Goal: Ask a question: Seek information or help from site administrators or community

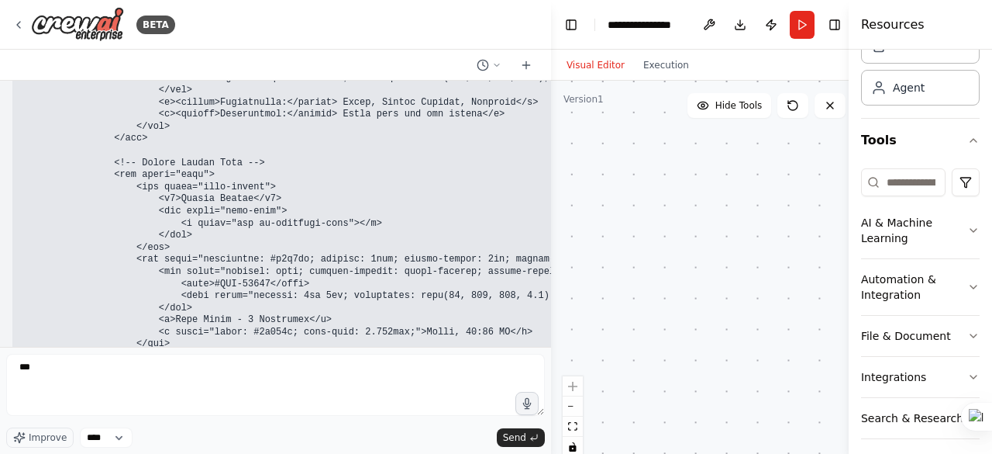
scroll to position [191156, 0]
type textarea "**********"
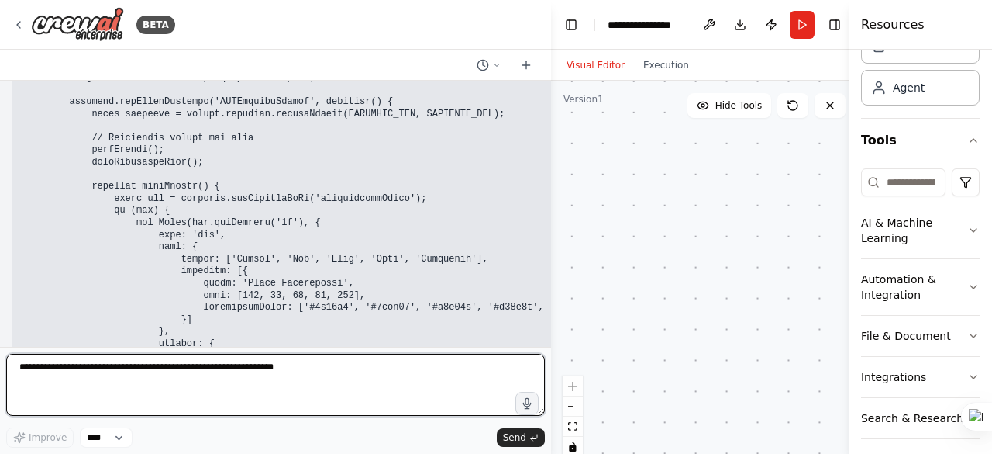
scroll to position [192124, 0]
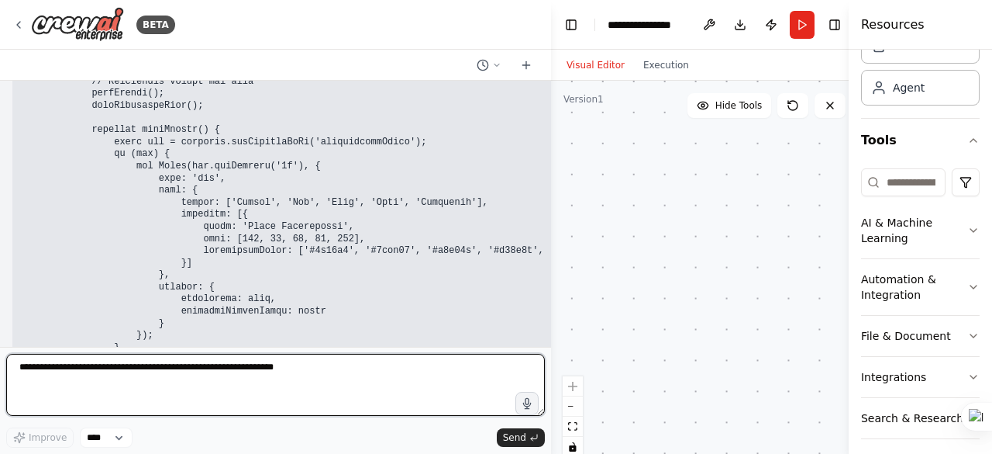
click at [52, 379] on textarea at bounding box center [275, 385] width 539 height 62
type textarea "***"
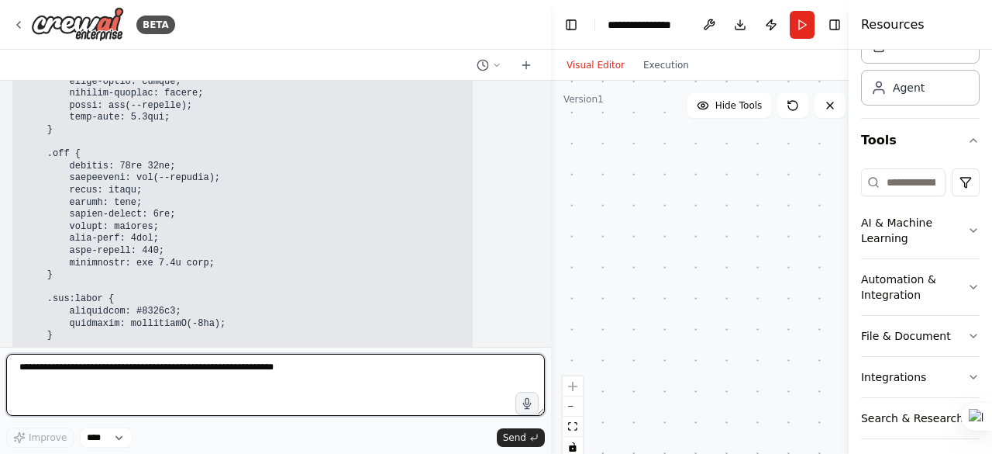
scroll to position [195257, 0]
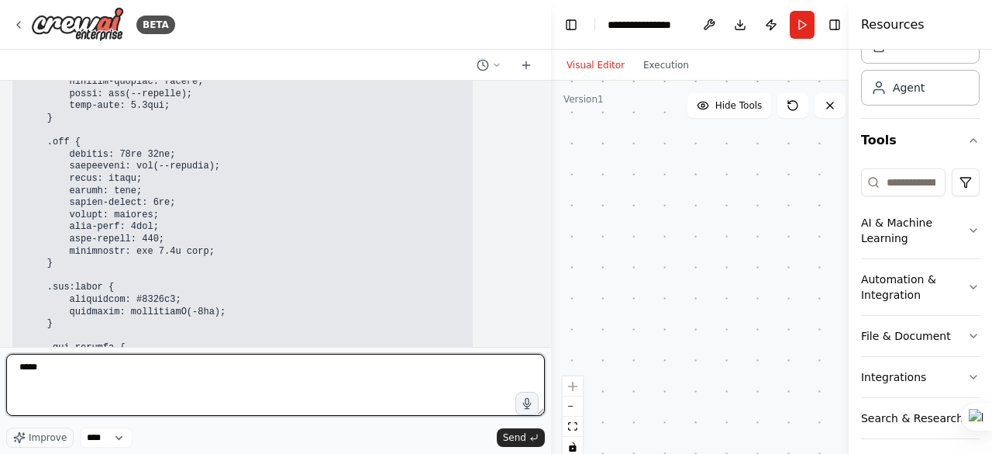
type textarea "******"
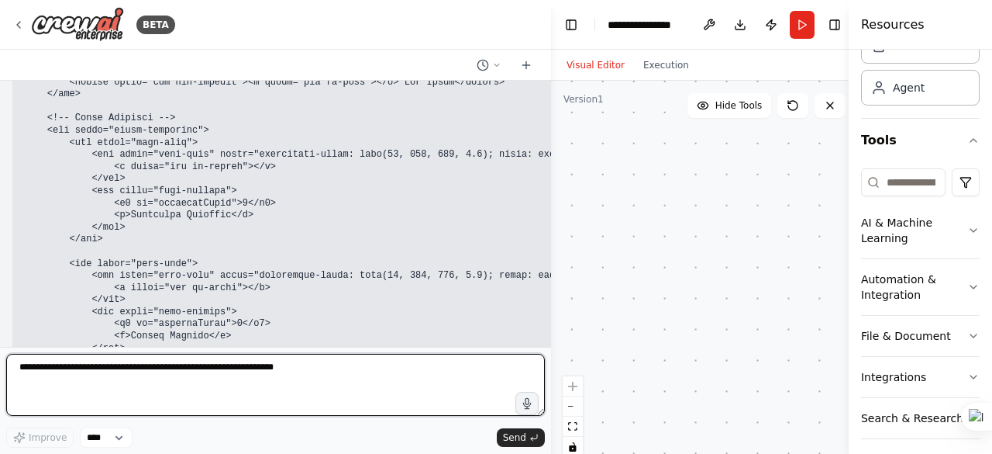
scroll to position [196589, 0]
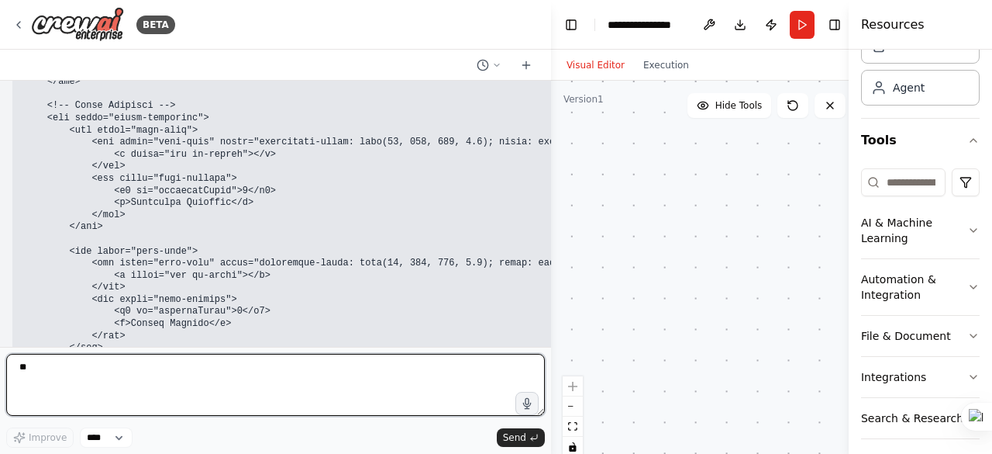
type textarea "***"
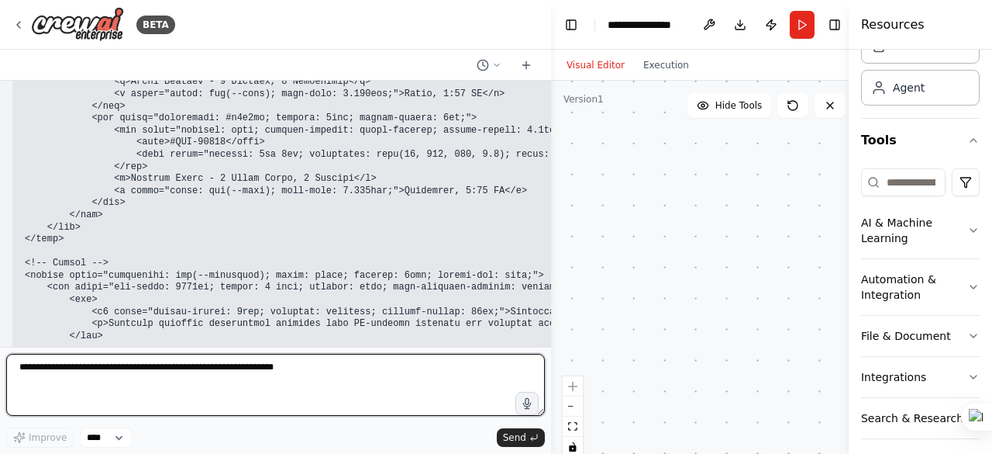
scroll to position [198308, 0]
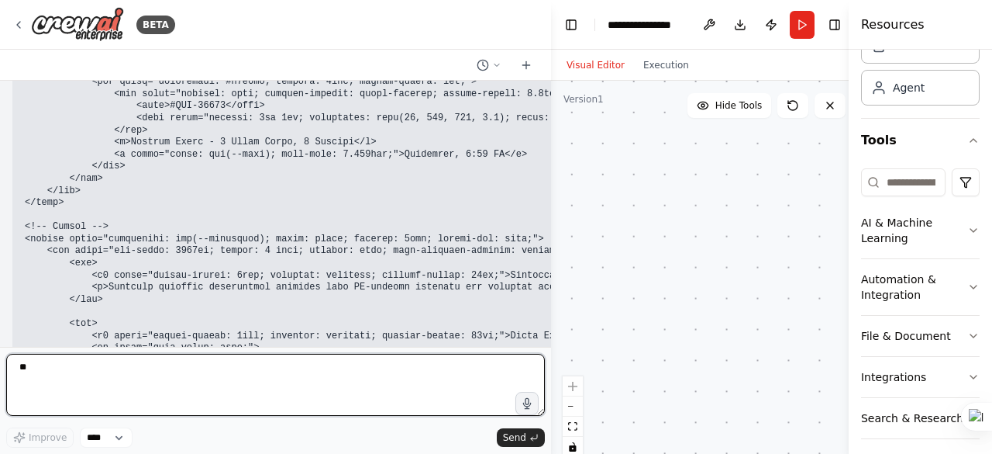
type textarea "***"
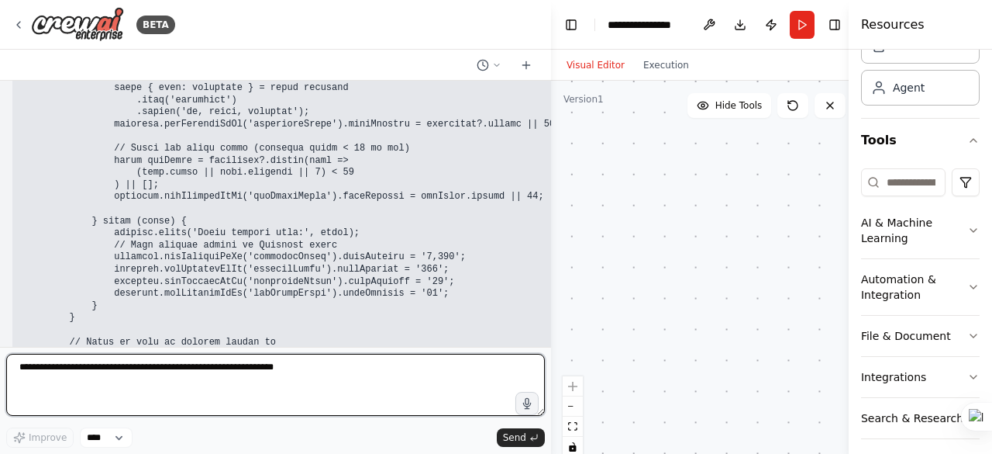
scroll to position [200540, 0]
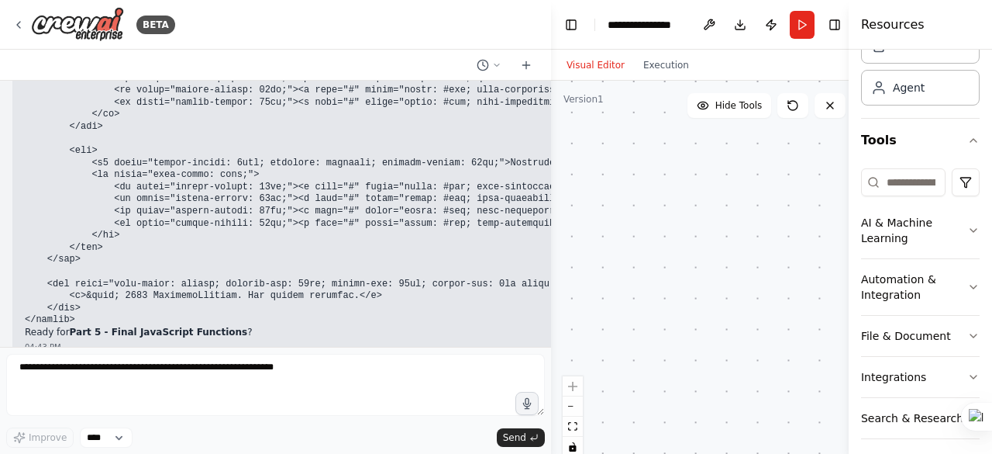
scroll to position [200540, 0]
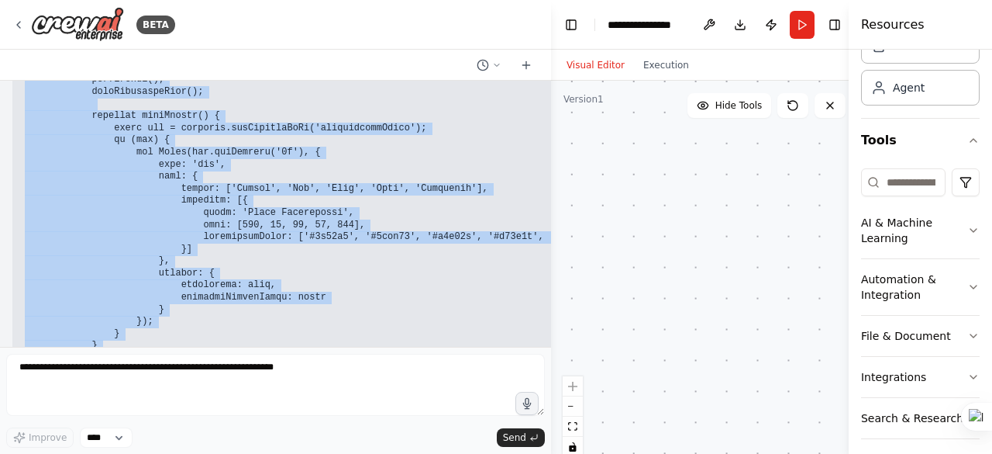
scroll to position [192187, 0]
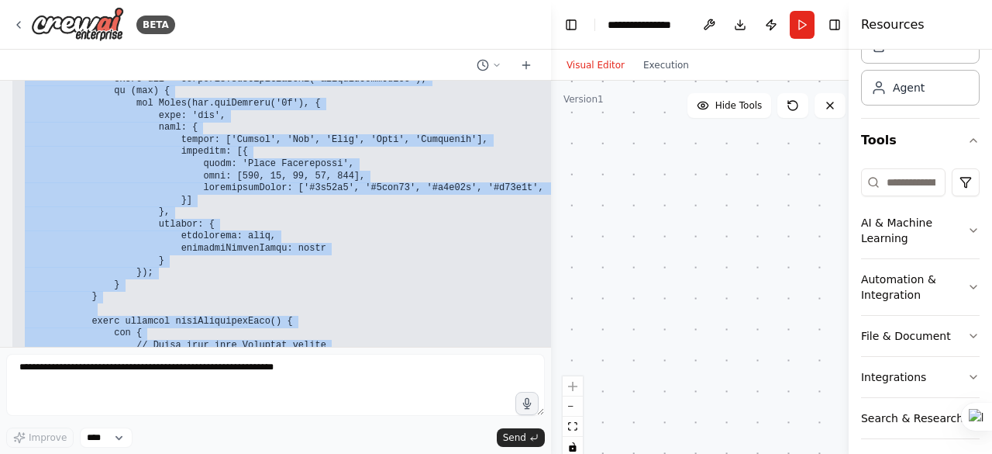
drag, startPoint x: 26, startPoint y: 145, endPoint x: 261, endPoint y: 234, distance: 251.3
click at [261, 234] on pre at bounding box center [326, 146] width 603 height 822
copy code "<!DOCTYPE html> <html lang="en"> <head> <meta charset="UTF-8"> <meta name="view…"
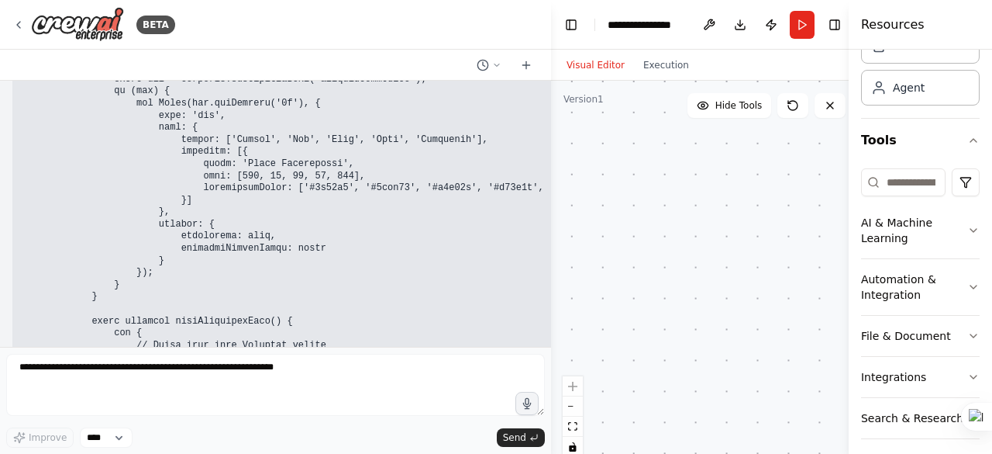
click at [39, 269] on div "▶ Thought process Let me give you the HTML in smaller portions. Here's Part 1 -…" at bounding box center [326, 138] width 628 height 905
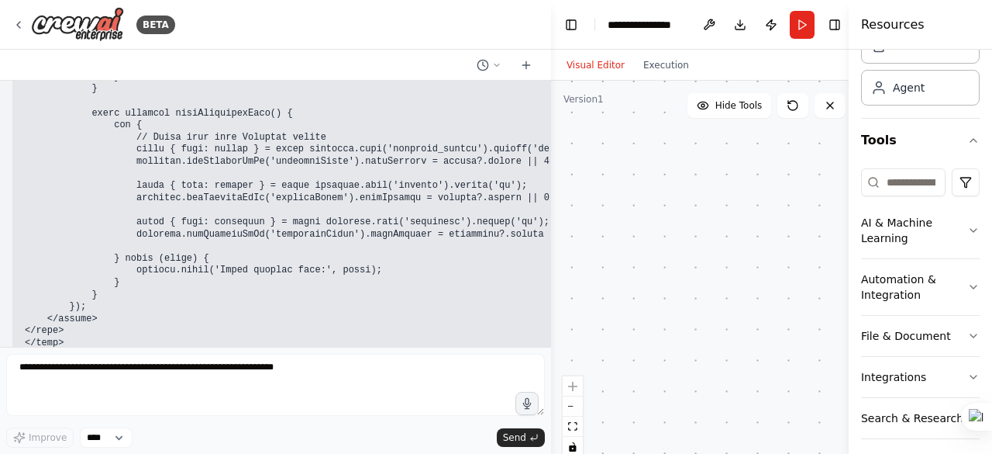
scroll to position [192420, 0]
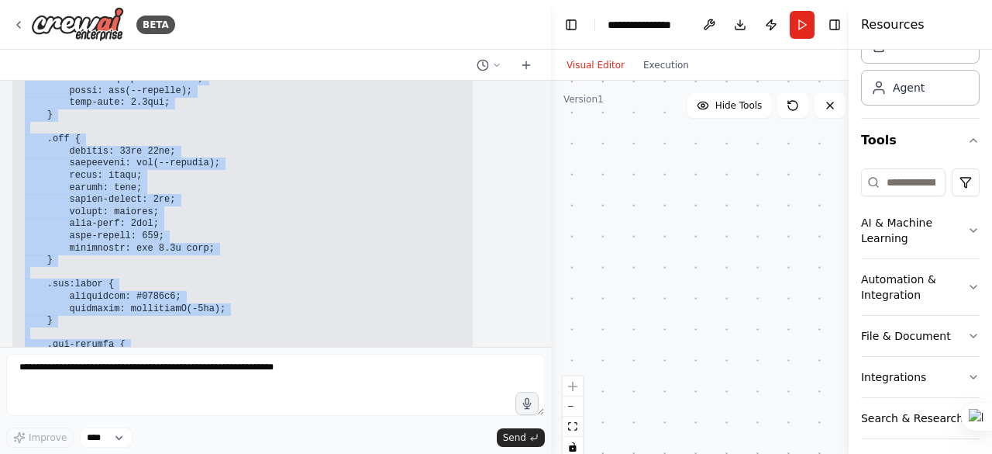
scroll to position [195330, 0]
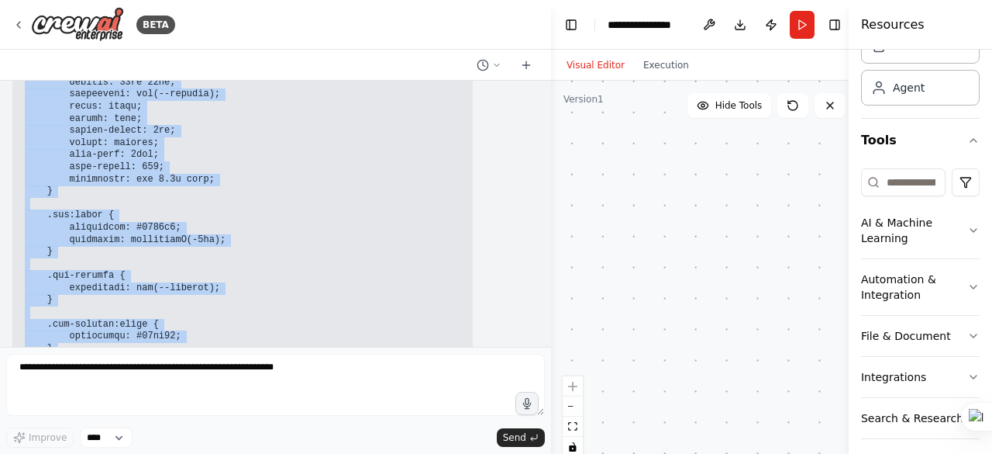
drag, startPoint x: 27, startPoint y: 162, endPoint x: 175, endPoint y: 223, distance: 160.0
copy code "style> :root { --primary: #3498db; --secondary: #2c3e50; --success: #2ecc71; --…"
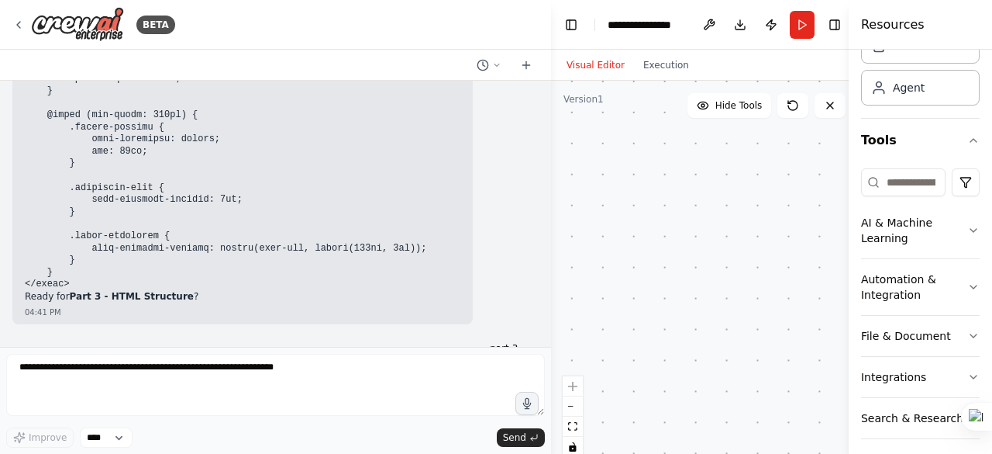
scroll to position [195562, 0]
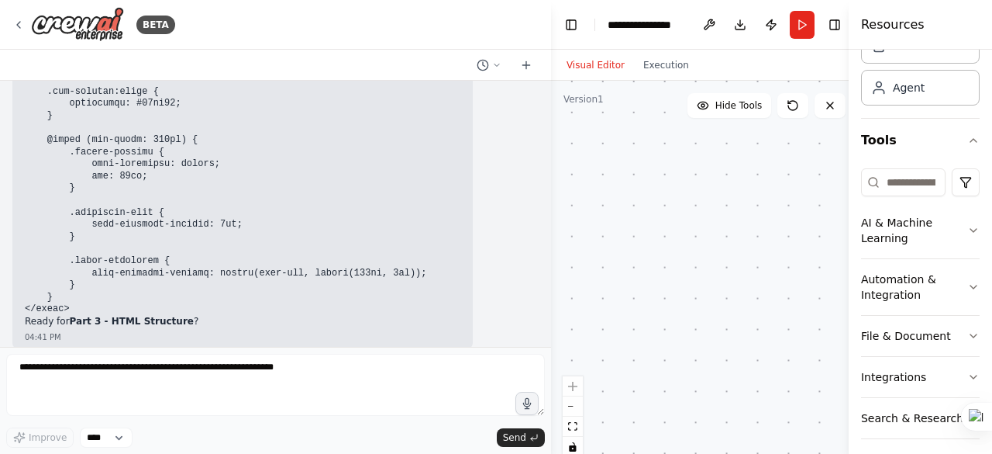
drag, startPoint x: 19, startPoint y: 150, endPoint x: 192, endPoint y: 185, distance: 177.1
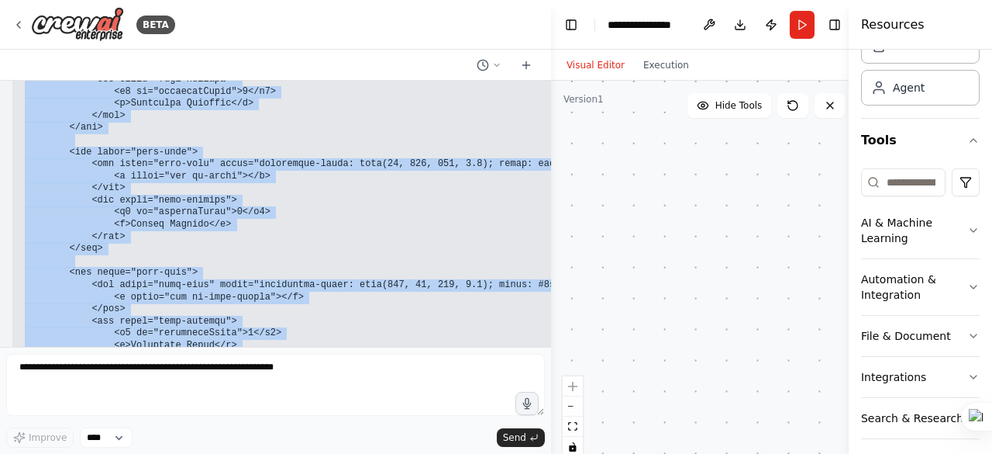
scroll to position [196720, 0]
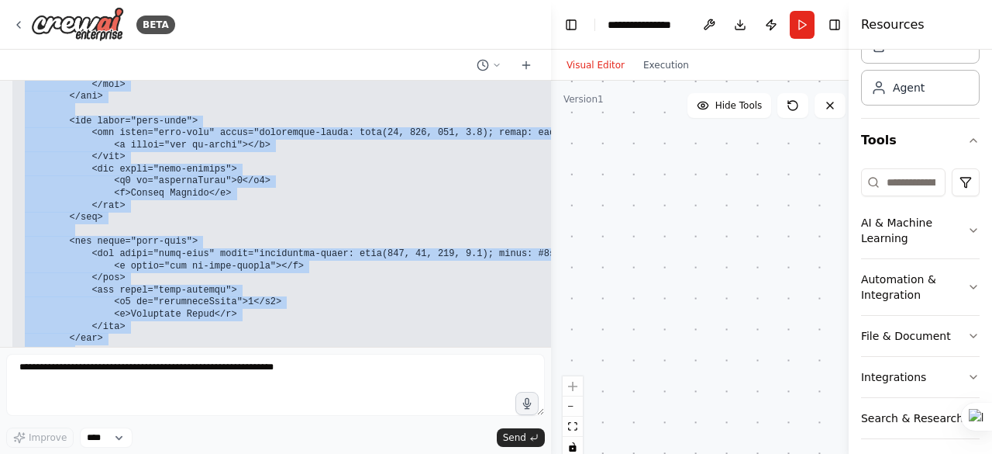
drag, startPoint x: 25, startPoint y: 153, endPoint x: 225, endPoint y: 152, distance: 200.0
copy code "<!-- Login Overlay --> <div class="overlay" id="loginOverlay" style="display: n…"
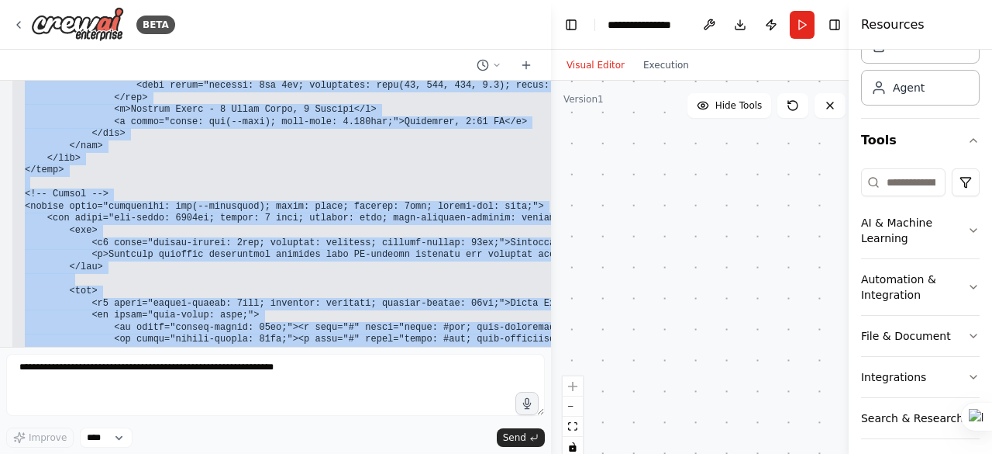
scroll to position [198397, 0]
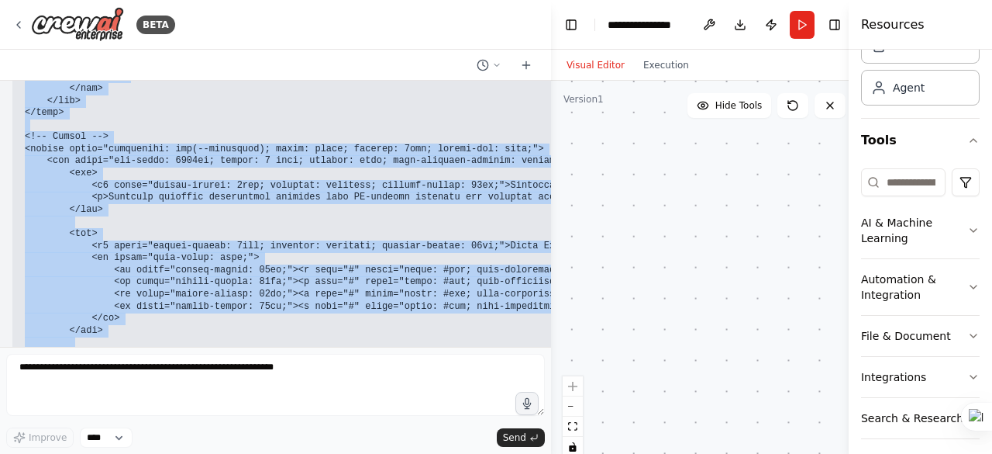
drag, startPoint x: 45, startPoint y: 168, endPoint x: 254, endPoint y: 207, distance: 212.9
copy code "<!-- Dashboard Grid --> <div class="dashboard-grid"> <!-- Analytics Card --> <d…"
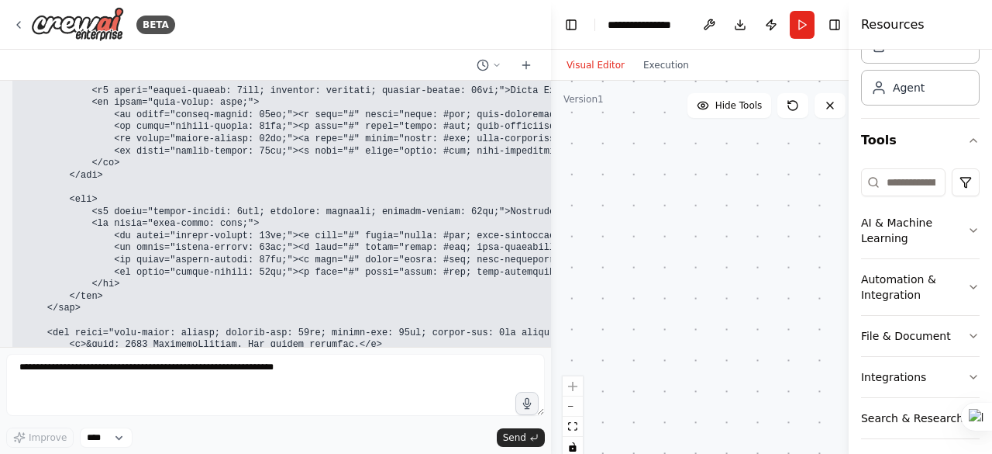
scroll to position [198630, 0]
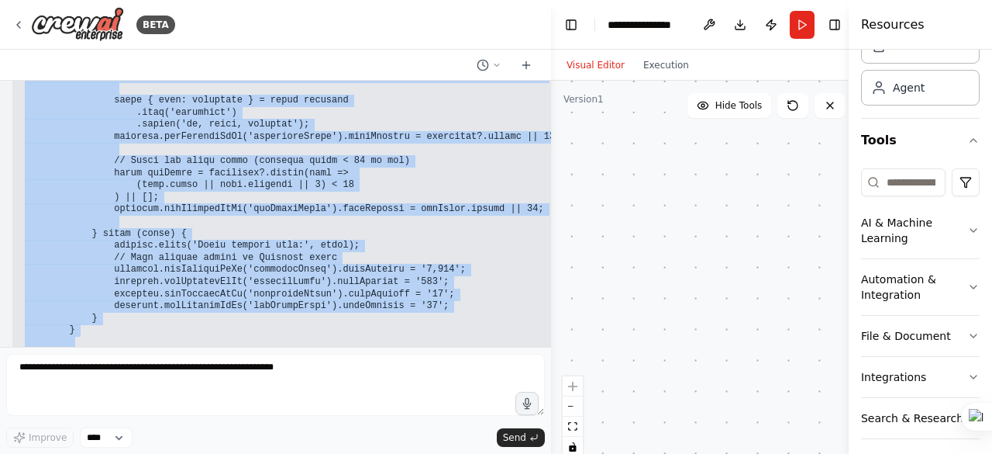
scroll to position [200540, 0]
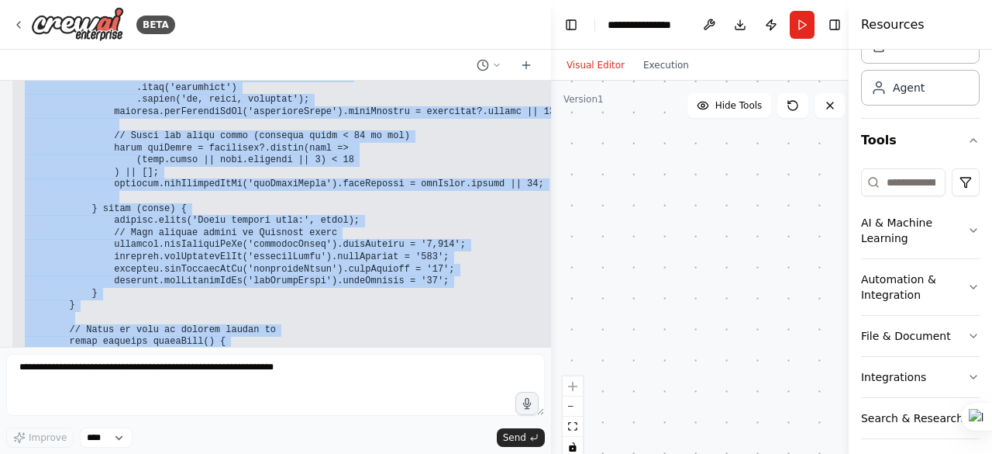
drag, startPoint x: 19, startPoint y: 134, endPoint x: 256, endPoint y: 210, distance: 249.1
copy code "<script> // REPLACE WITH YOUR ACTUAL SUPABASE CREDENTIALS const SUPABASE_URL = …"
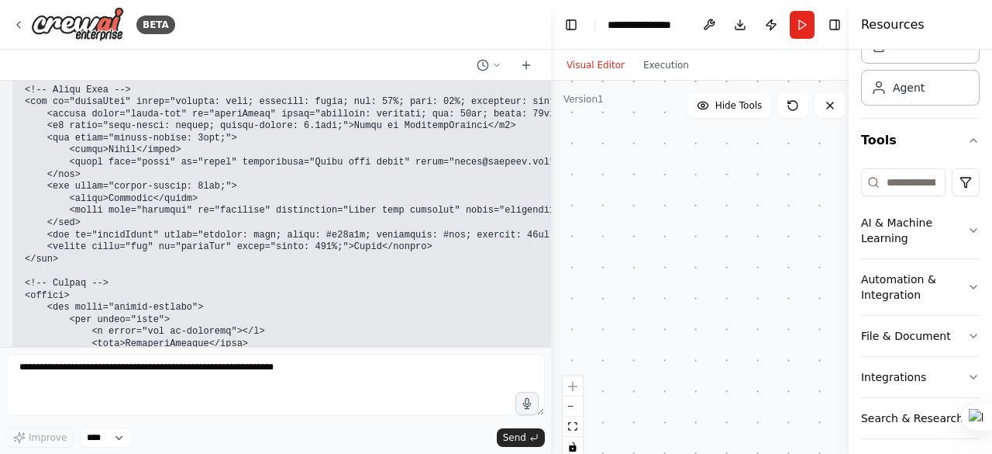
scroll to position [195888, 0]
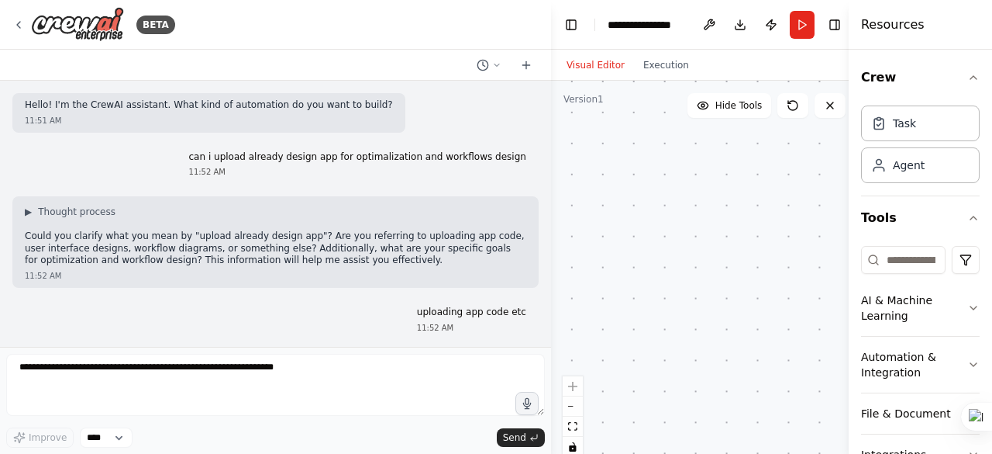
scroll to position [78, 0]
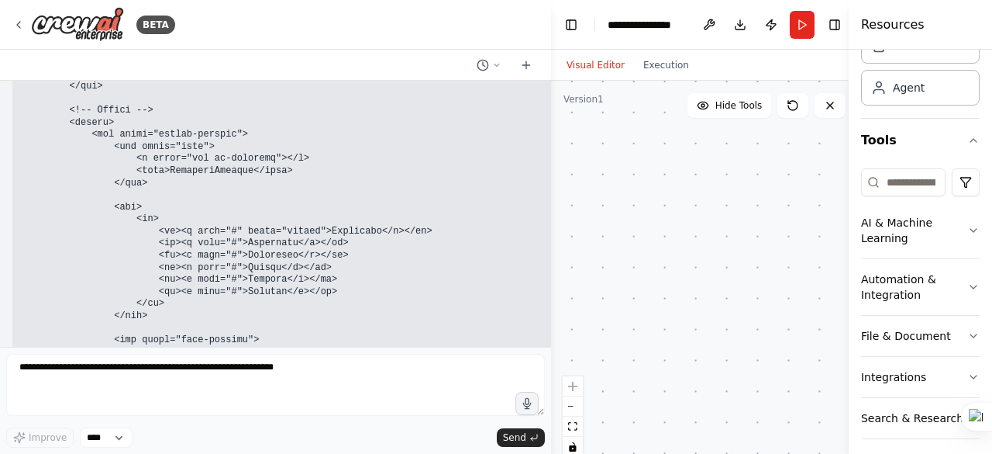
scroll to position [189733, 0]
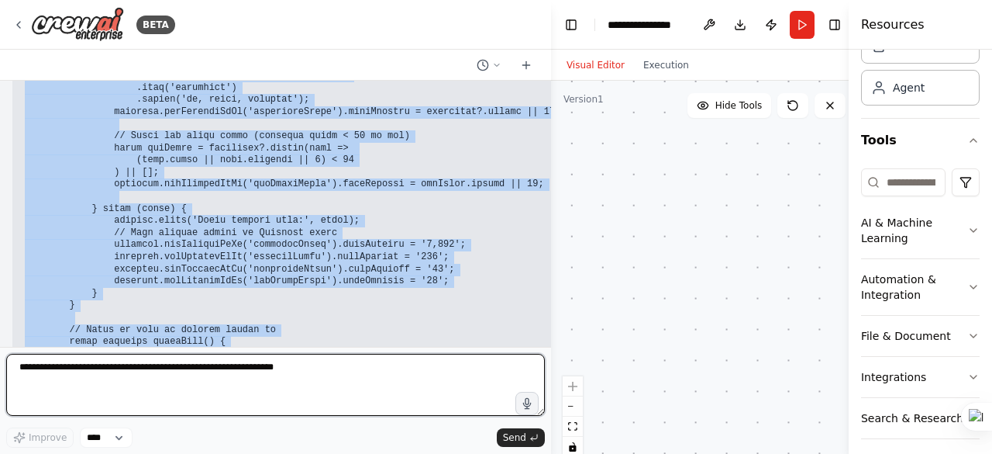
click at [53, 401] on textarea at bounding box center [275, 385] width 539 height 62
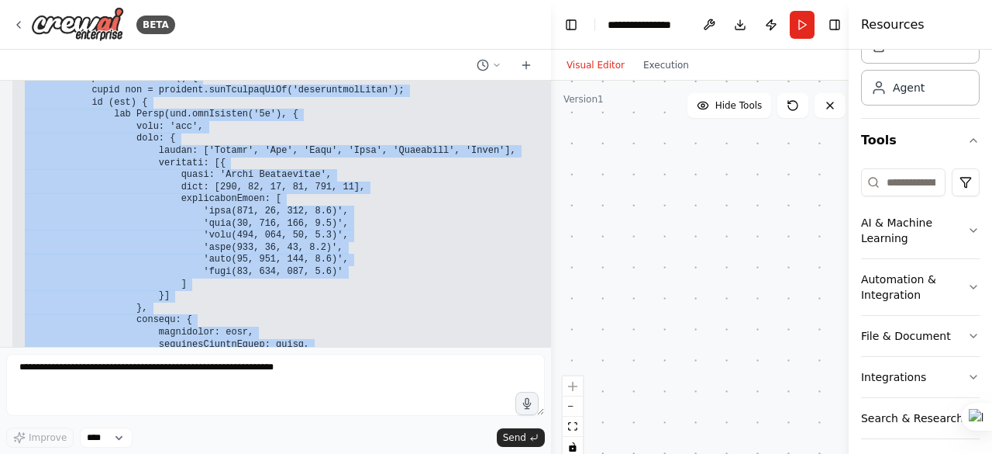
scroll to position [203037, 0]
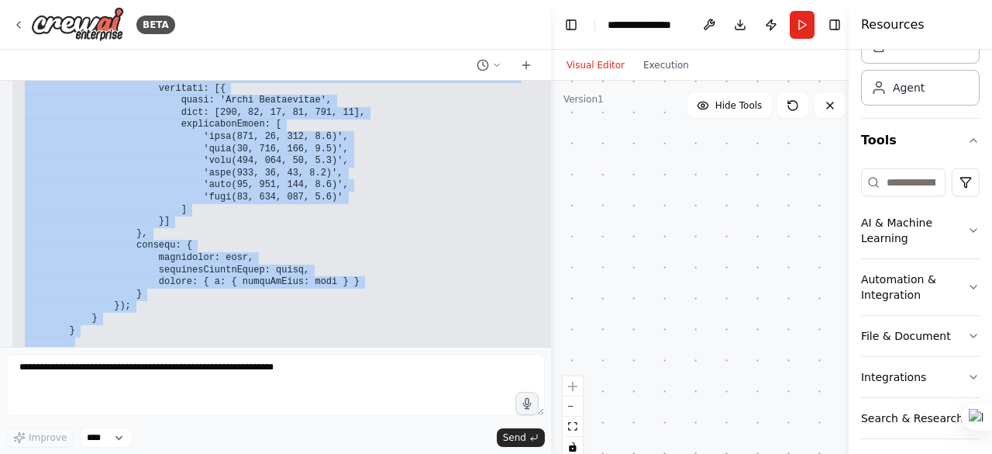
drag, startPoint x: 642, startPoint y: 419, endPoint x: 626, endPoint y: 425, distance: 16.7
click at [642, 419] on div at bounding box center [705, 275] width 308 height 388
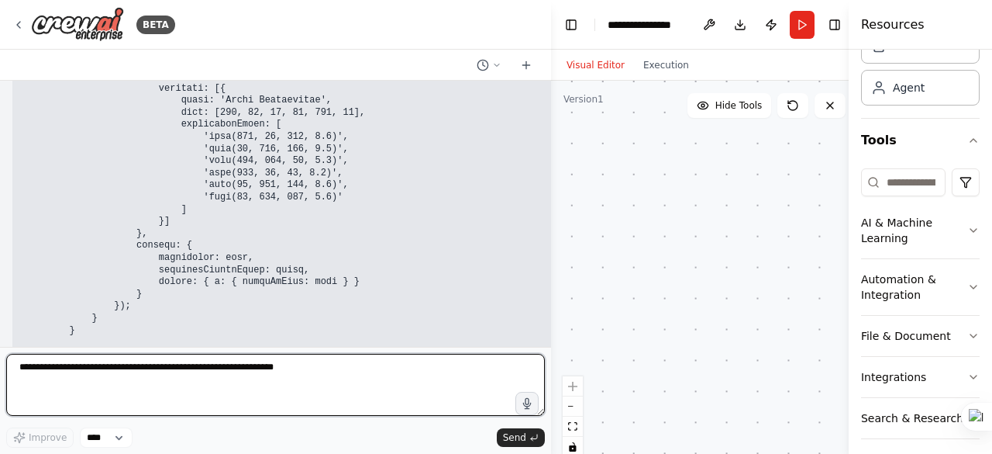
click at [52, 375] on textarea at bounding box center [275, 385] width 539 height 62
click at [236, 370] on textarea "**********" at bounding box center [275, 385] width 539 height 62
click at [302, 370] on textarea "**********" at bounding box center [275, 385] width 539 height 62
click at [397, 371] on textarea "**********" at bounding box center [275, 385] width 539 height 62
paste textarea "**********"
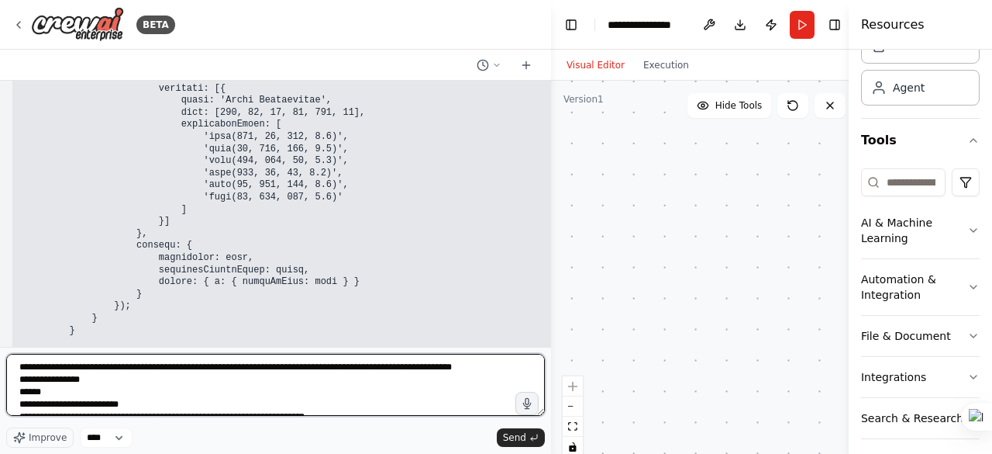
scroll to position [8641, 0]
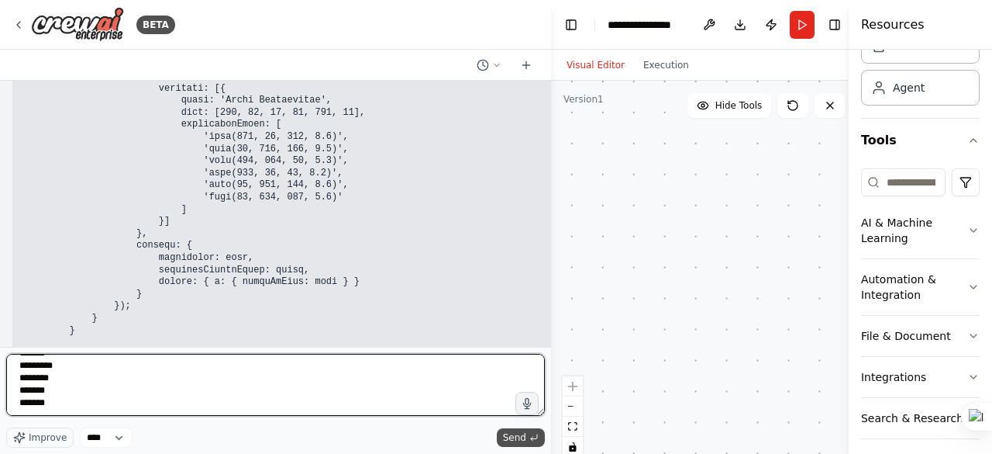
type textarea "**********"
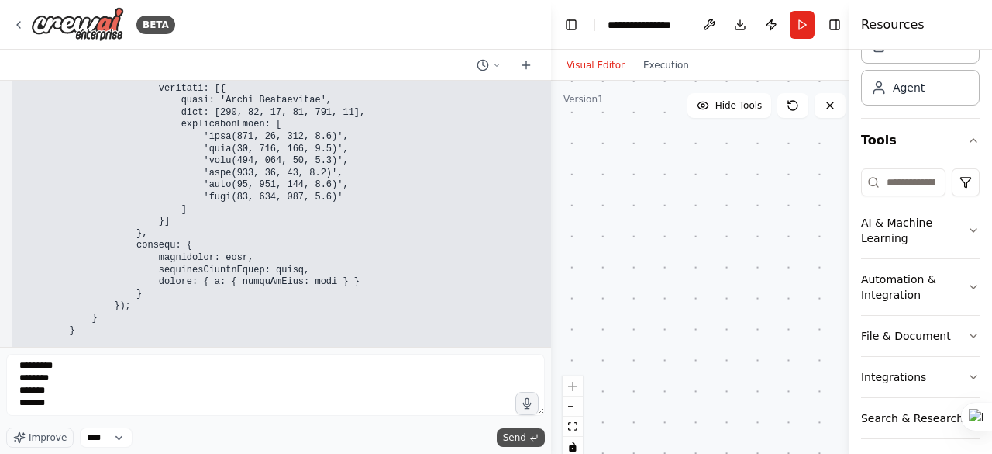
click at [511, 435] on span "Send" at bounding box center [514, 437] width 23 height 12
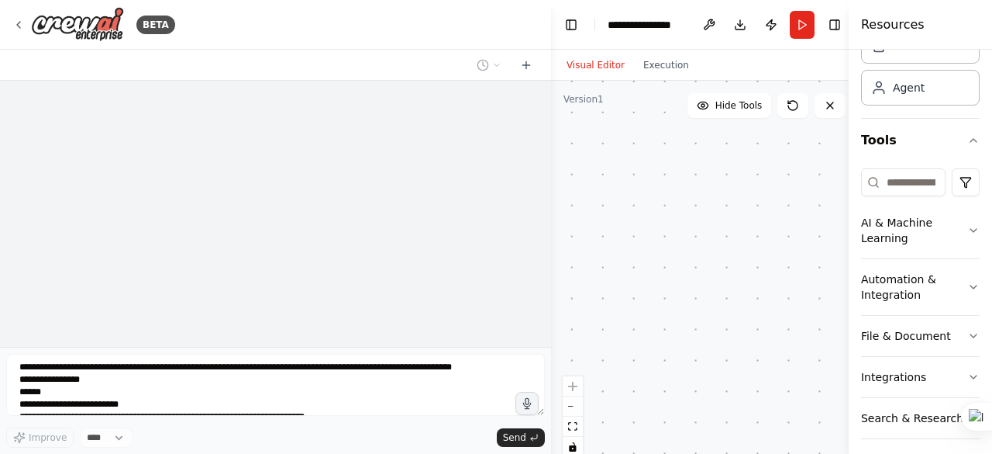
scroll to position [207849, 0]
drag, startPoint x: 550, startPoint y: 199, endPoint x: 760, endPoint y: 213, distance: 209.8
click at [760, 213] on div "BETA Hello! I'm the CrewAI assistant. What kind of automation do you want to bu…" at bounding box center [496, 227] width 992 height 454
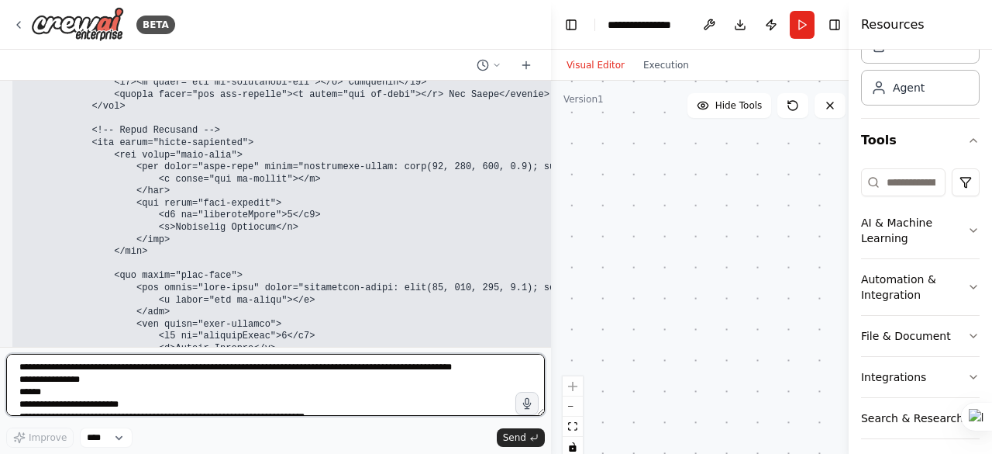
scroll to position [212231, 0]
click at [39, 368] on textarea at bounding box center [275, 385] width 539 height 62
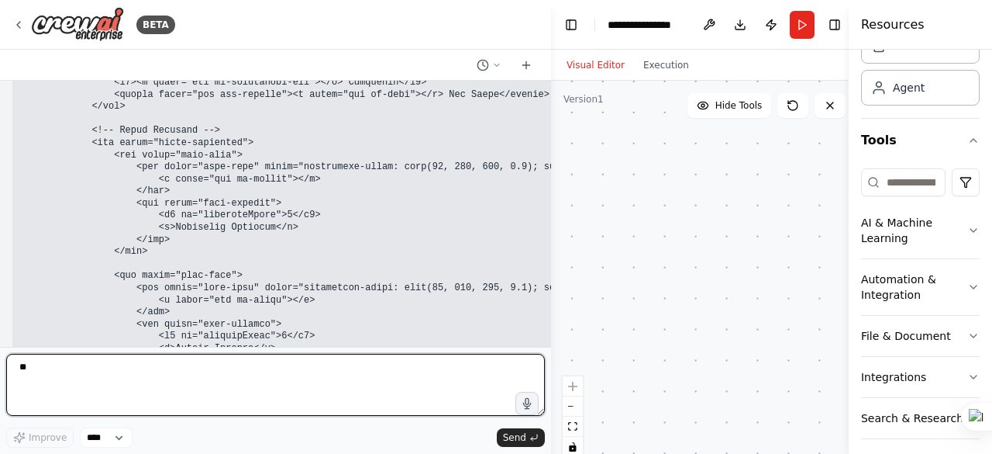
type textarea "***"
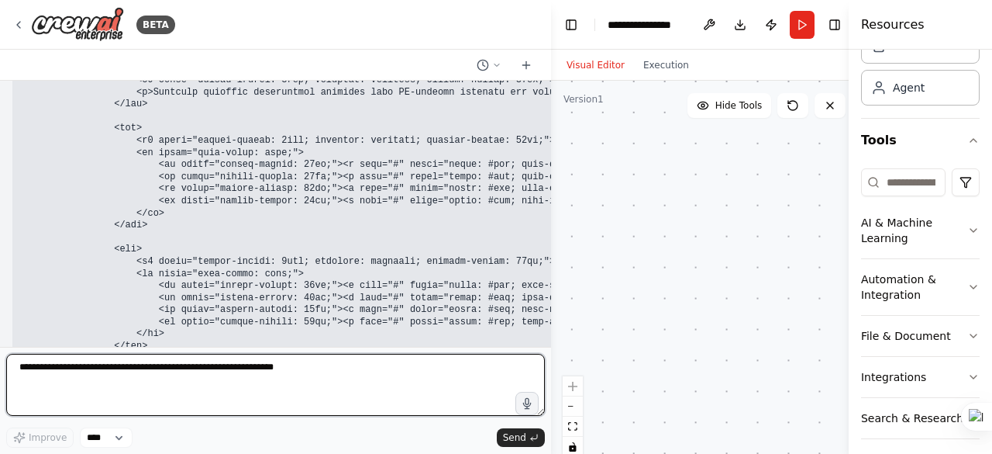
scroll to position [214076, 0]
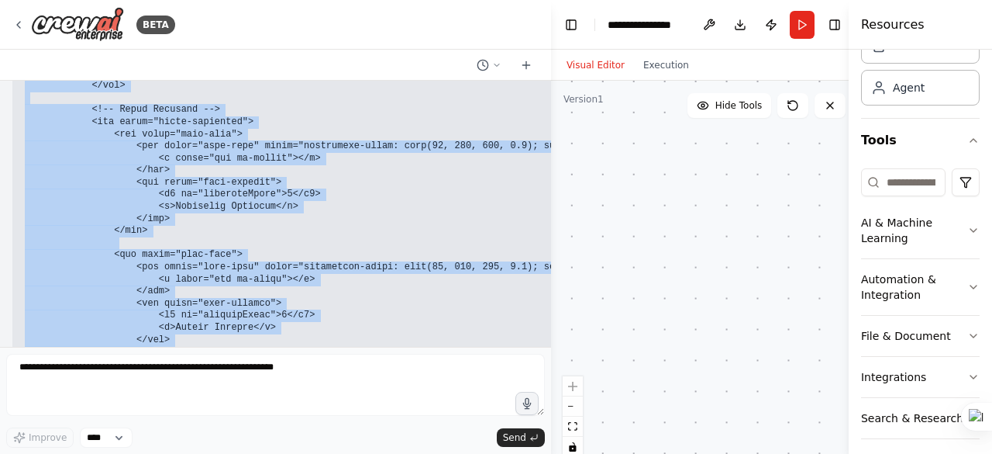
scroll to position [212279, 0]
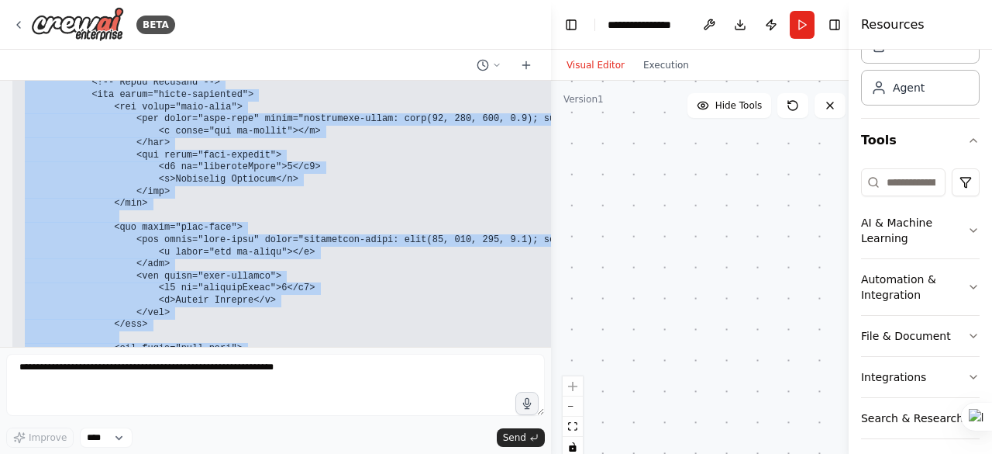
drag, startPoint x: 26, startPoint y: 120, endPoint x: 210, endPoint y: 244, distance: 221.7
copy code "<!DOCTYPE html> <html lang="en"> <head> <meta charset="UTF-8"> <meta name="view…"
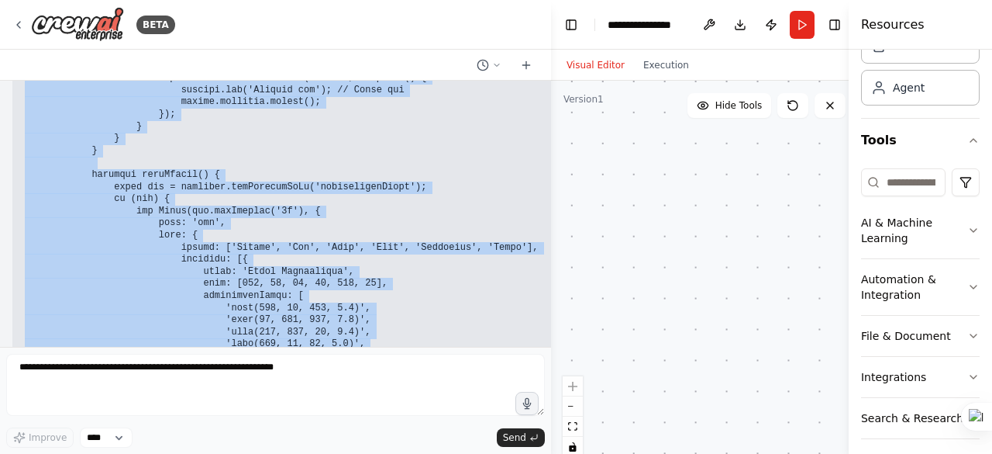
scroll to position [216008, 0]
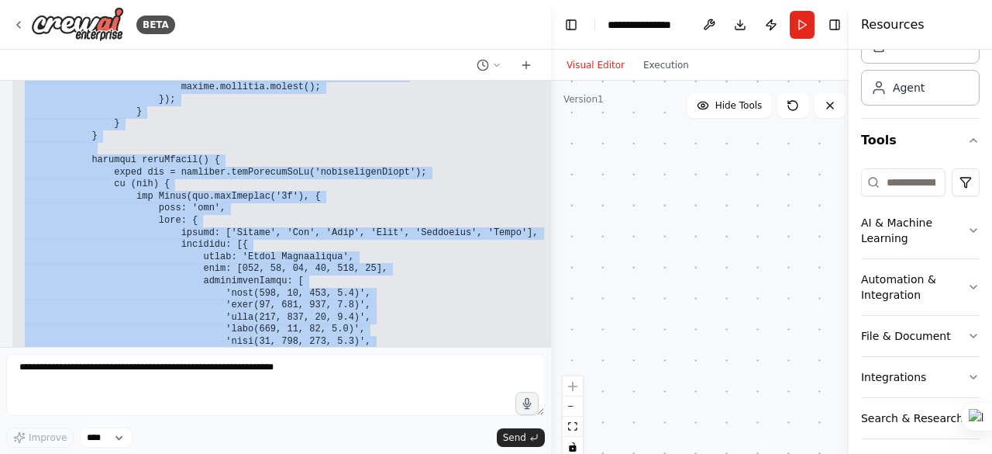
drag, startPoint x: 84, startPoint y: 249, endPoint x: 259, endPoint y: 302, distance: 183.2
copy code "<!-- Dashboard Grid --> <div class="dashboard-grid"> <!-- Analytics Card --> <d…"
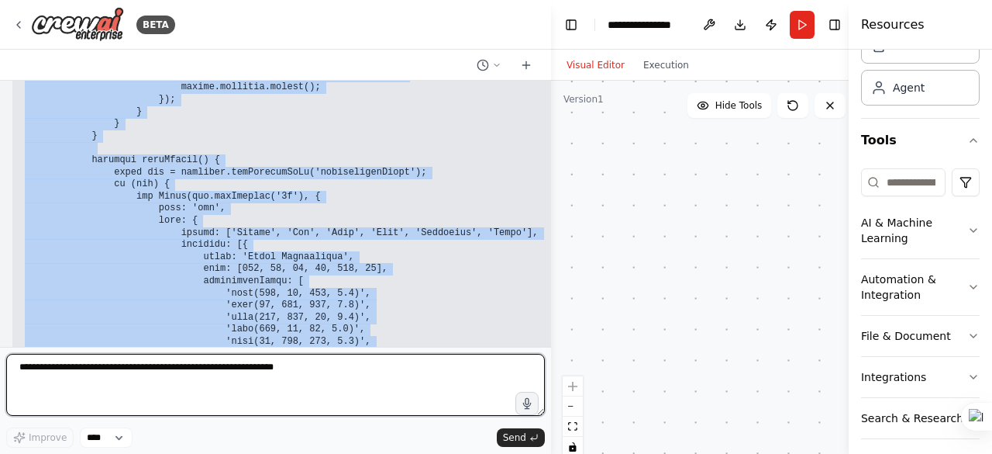
click at [26, 376] on textarea at bounding box center [275, 385] width 539 height 62
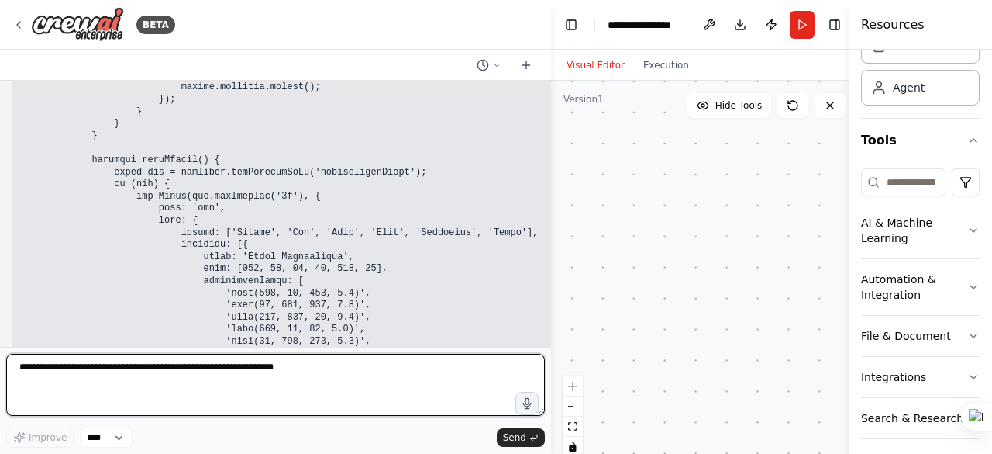
paste textarea "**********"
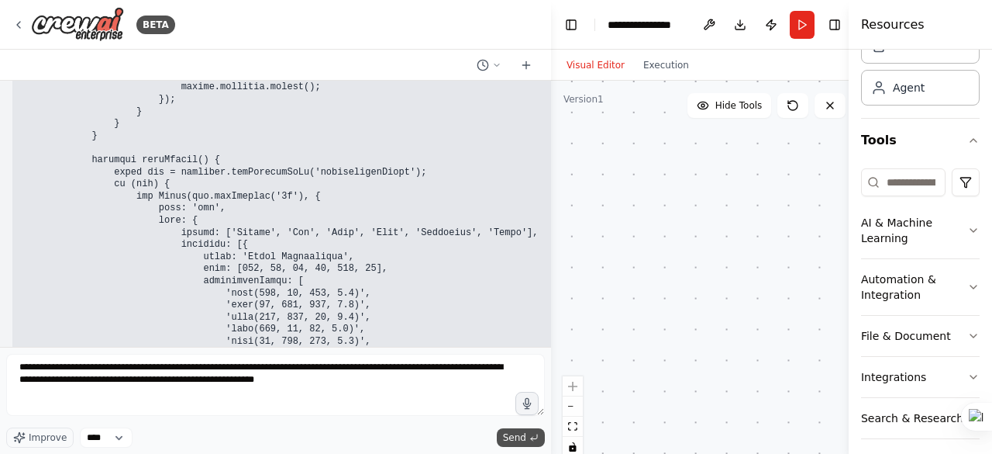
click at [517, 437] on span "Send" at bounding box center [514, 437] width 23 height 12
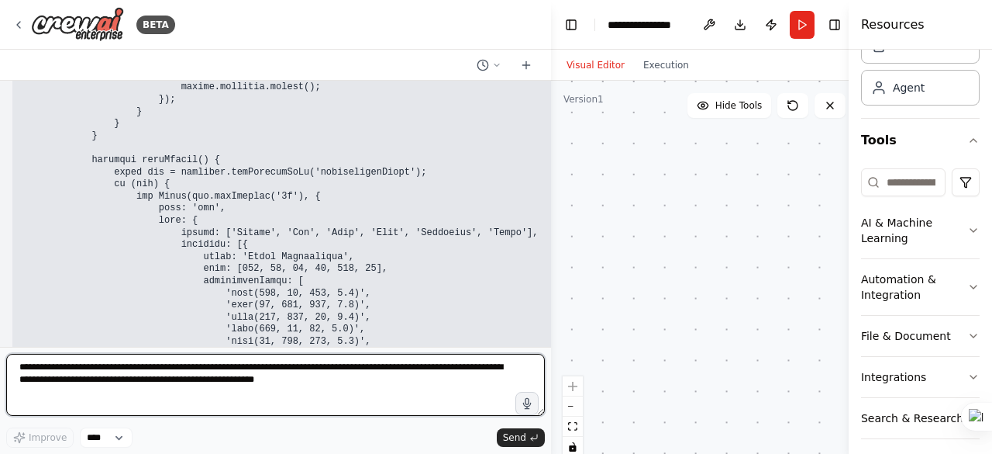
scroll to position [216284, 0]
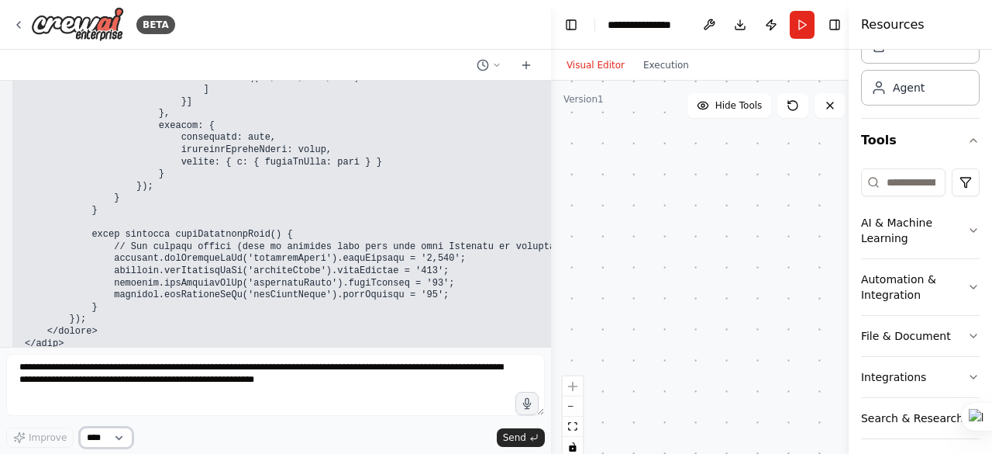
click at [119, 439] on select "****" at bounding box center [106, 437] width 53 height 20
click at [530, 67] on icon at bounding box center [526, 65] width 12 height 12
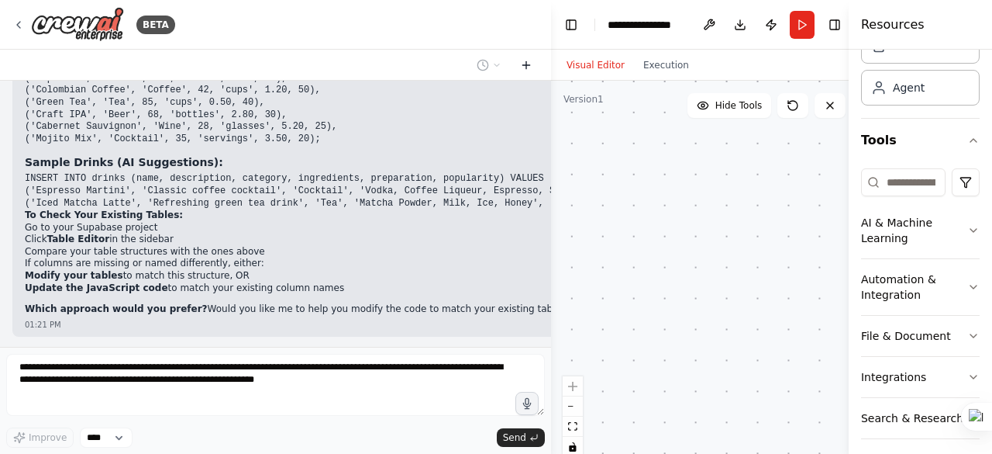
scroll to position [1673, 0]
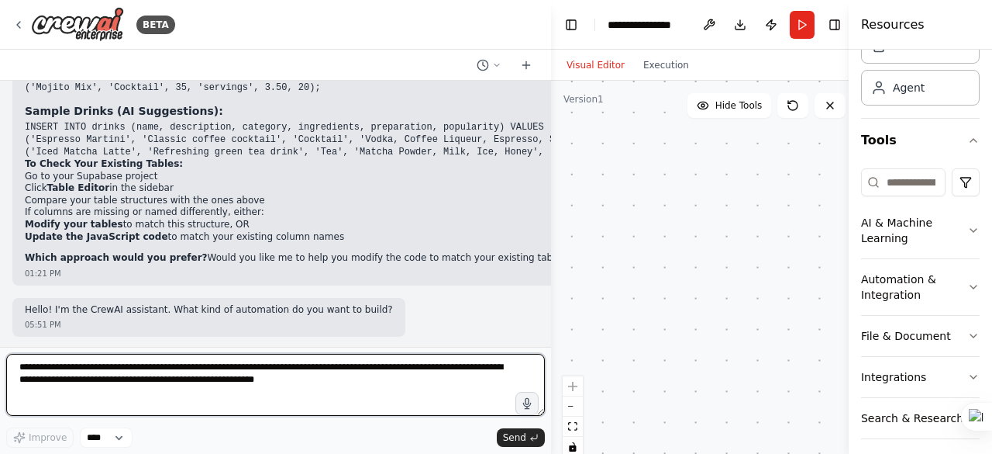
click at [29, 367] on textarea "**********" at bounding box center [275, 385] width 539 height 62
paste textarea
type textarea "**********"
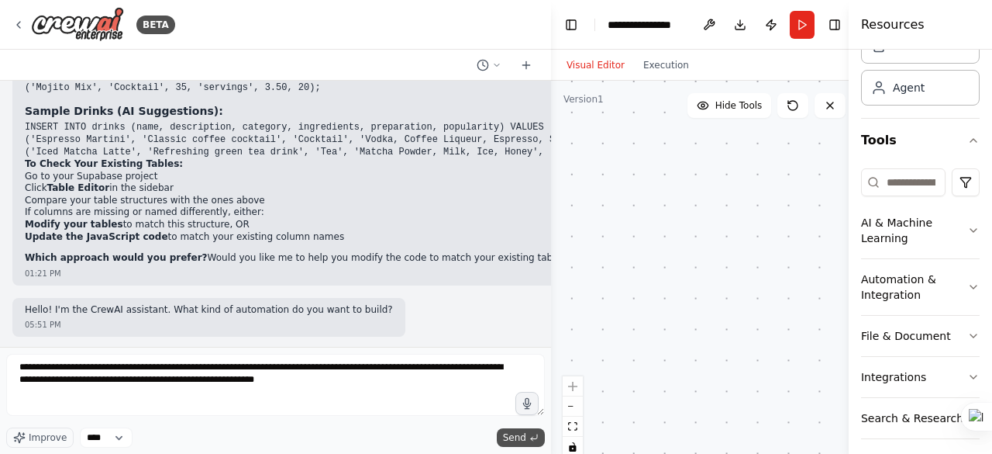
click at [524, 437] on span "Send" at bounding box center [514, 437] width 23 height 12
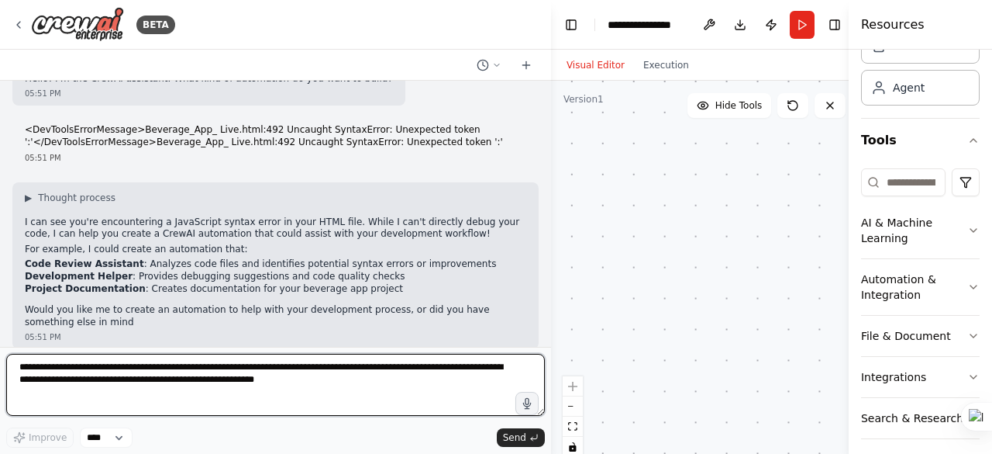
scroll to position [1917, 0]
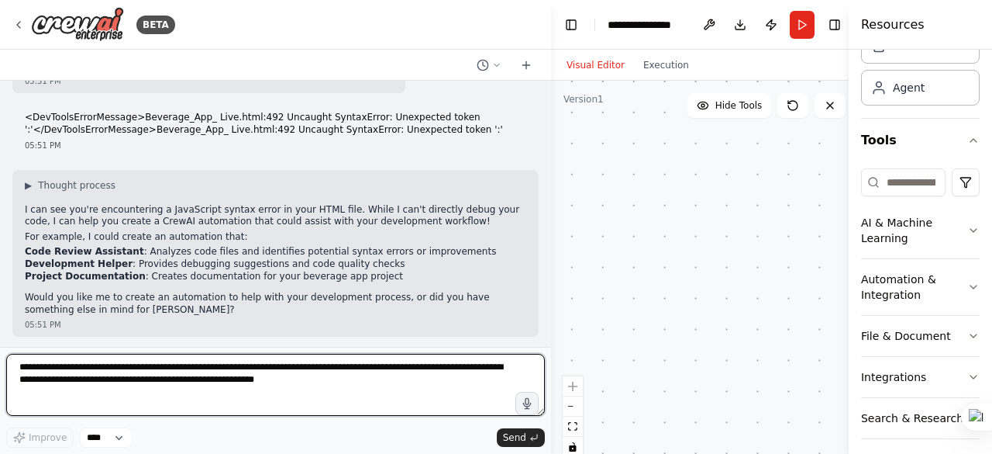
click at [546, 89] on div at bounding box center [548, 227] width 6 height 454
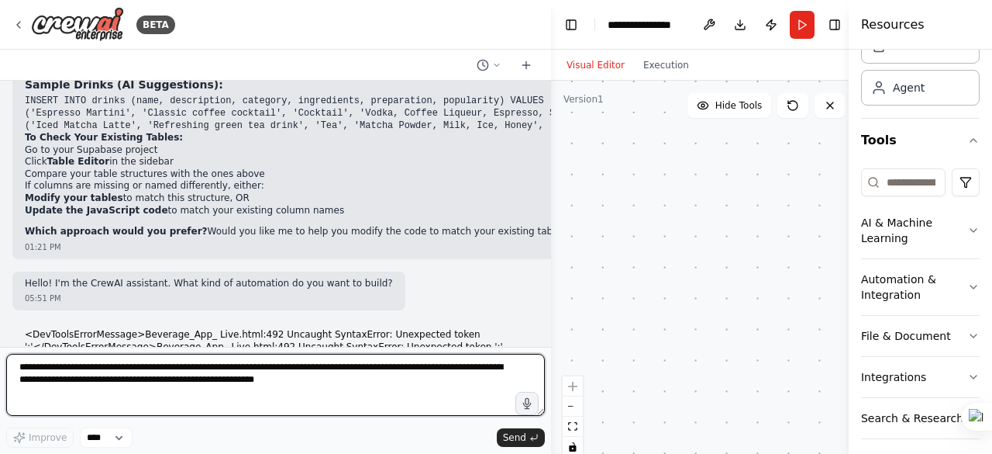
scroll to position [1684, 0]
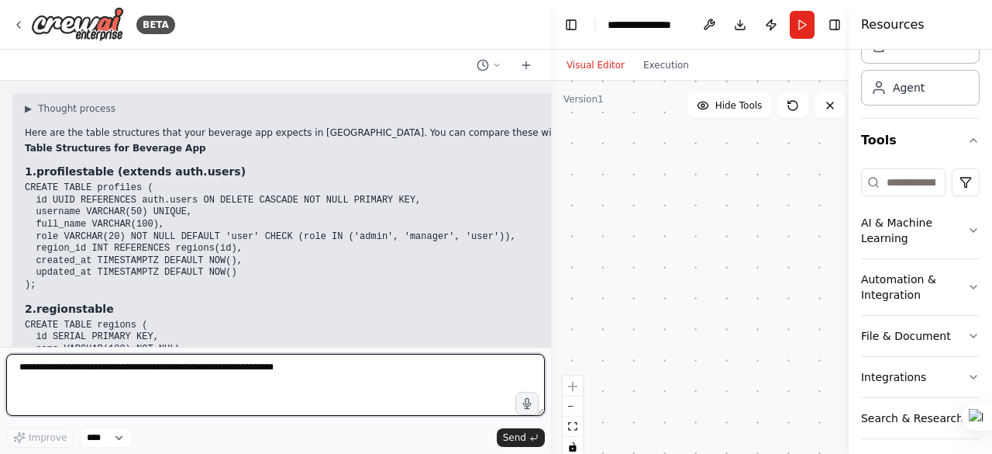
click at [22, 394] on textarea at bounding box center [275, 385] width 539 height 62
click at [203, 377] on textarea "**********" at bounding box center [275, 385] width 539 height 62
paste textarea "**********"
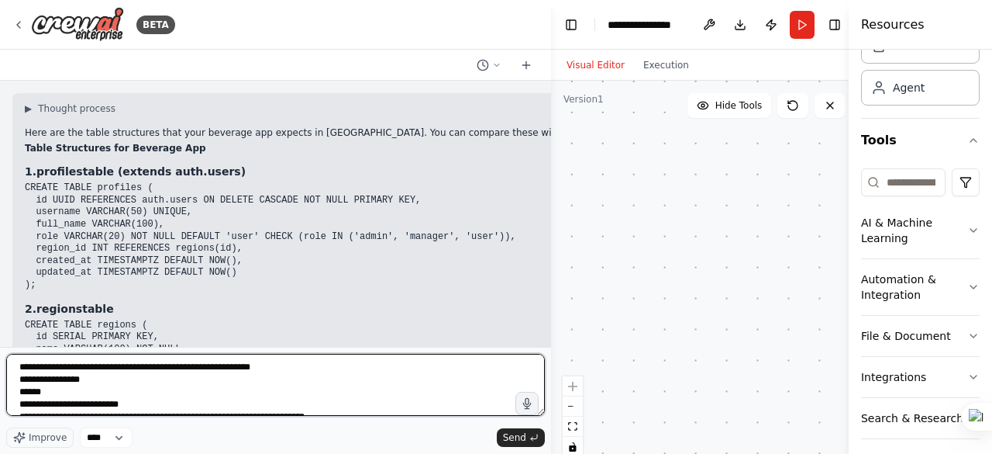
scroll to position [8554, 0]
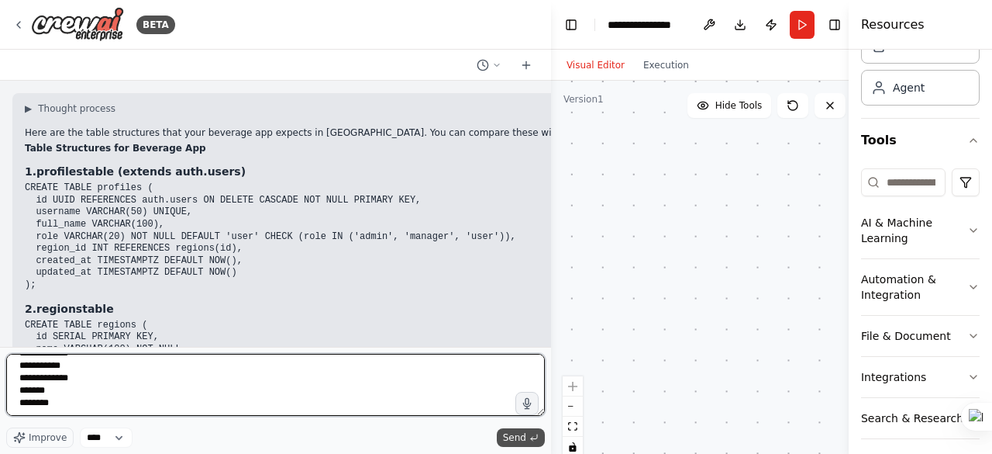
type textarea "**********"
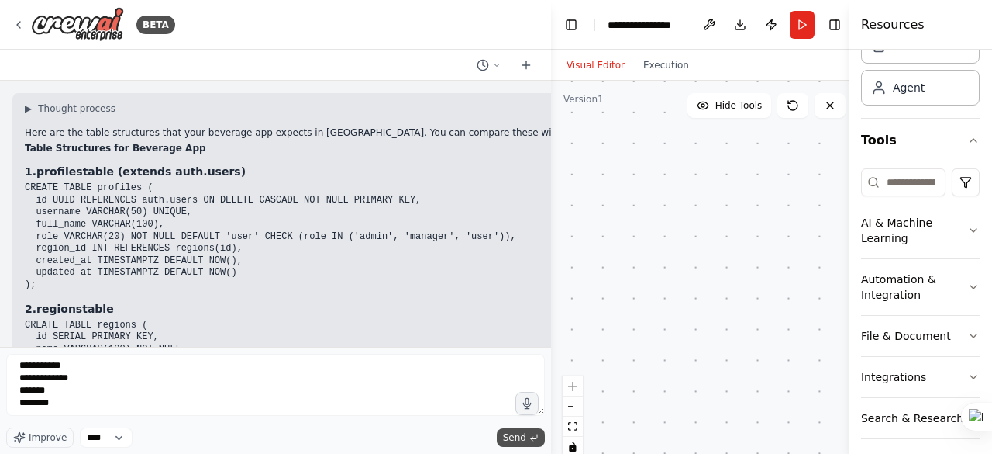
click at [519, 433] on span "Send" at bounding box center [514, 437] width 23 height 12
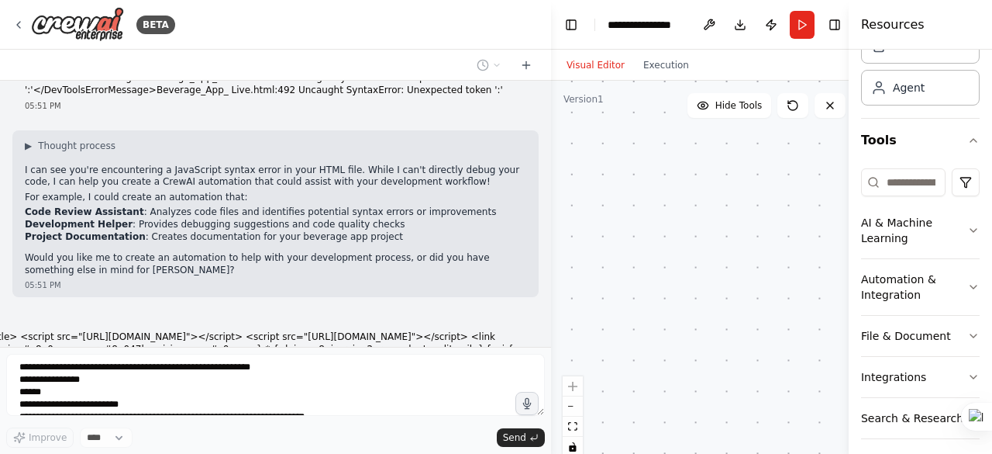
scroll to position [6959, 0]
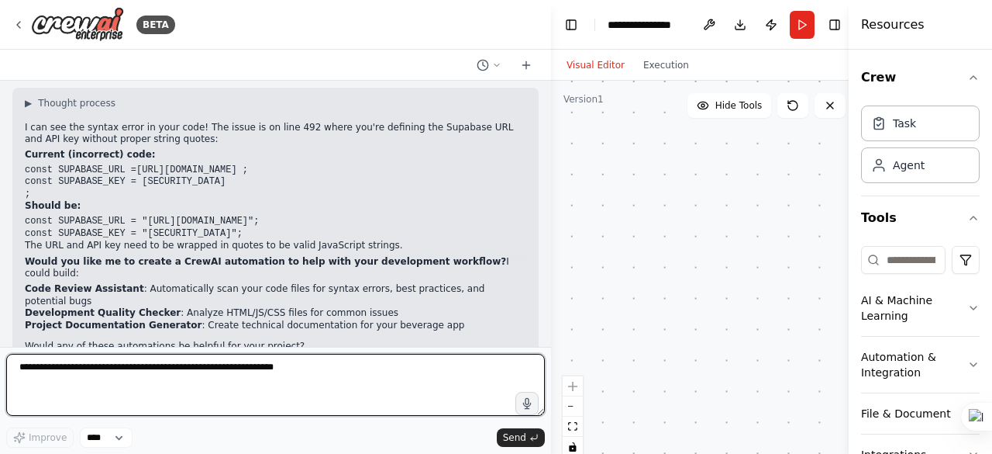
scroll to position [78, 0]
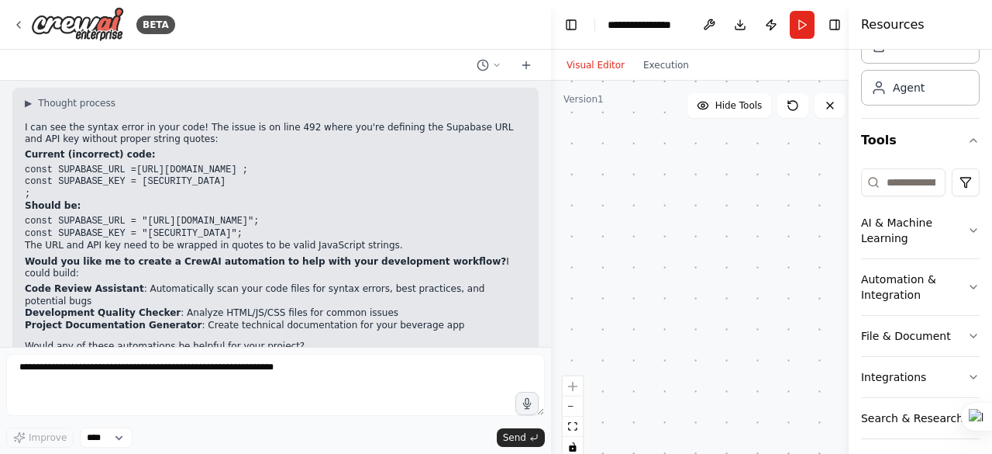
click at [233, 298] on div "▶ Thought process I can see the syntax error in your code! The issue is on line…" at bounding box center [276, 225] width 502 height 256
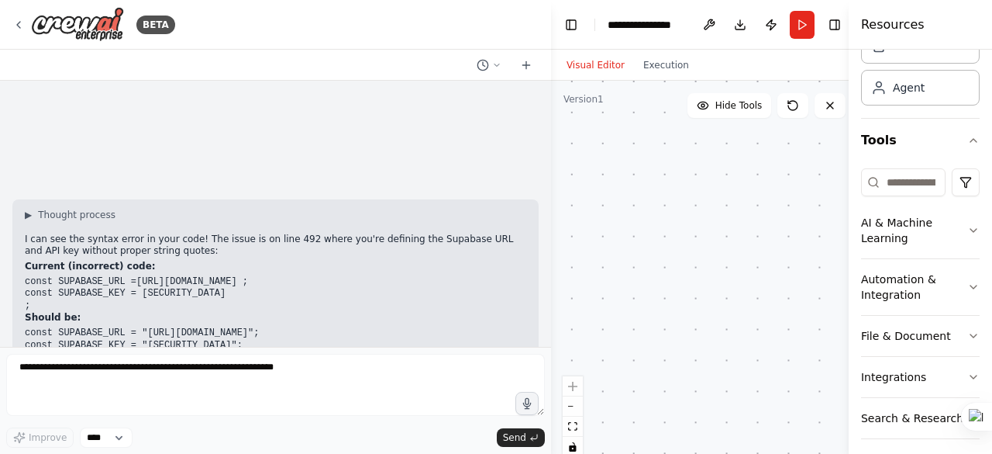
scroll to position [7104, 0]
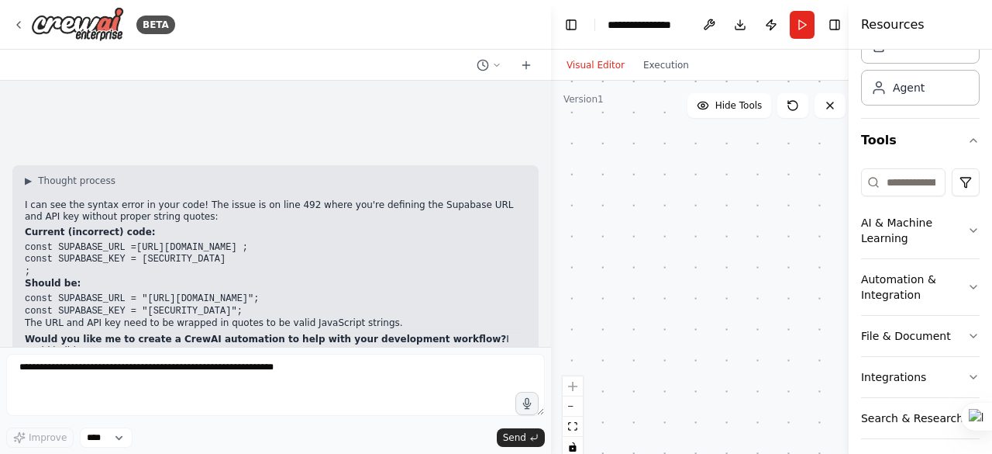
drag, startPoint x: 547, startPoint y: 229, endPoint x: 706, endPoint y: 243, distance: 159.6
click at [706, 242] on div "BETA ▶ Thought process Here are the table structures that your beverage app exp…" at bounding box center [496, 227] width 992 height 454
click at [549, 232] on div at bounding box center [548, 227] width 6 height 454
click at [833, 106] on icon at bounding box center [830, 105] width 12 height 12
drag, startPoint x: 558, startPoint y: 205, endPoint x: 625, endPoint y: 202, distance: 66.7
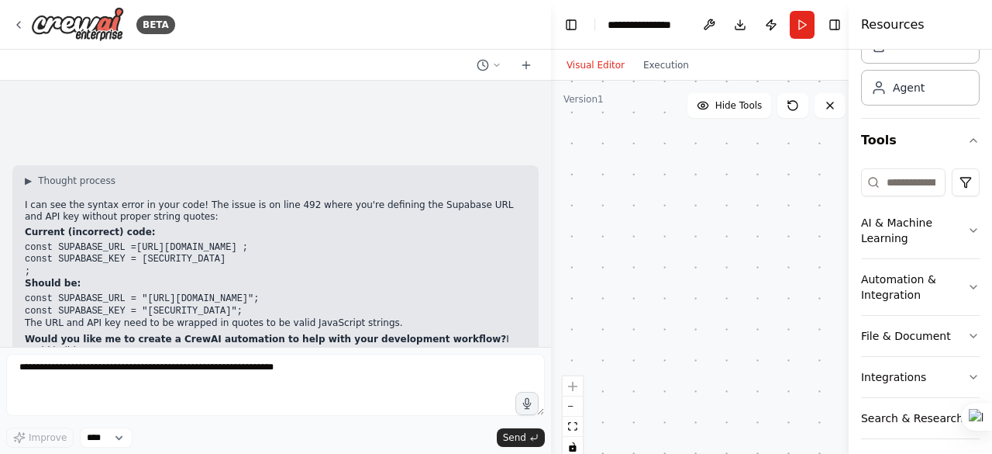
click at [625, 202] on div "BETA ▶ Thought process Here are the table structures that your beverage app exp…" at bounding box center [496, 227] width 992 height 454
drag, startPoint x: 850, startPoint y: 111, endPoint x: 992, endPoint y: 108, distance: 141.9
click at [992, 108] on html "BETA ▶ Thought process Here are the table structures that your beverage app exp…" at bounding box center [496, 227] width 992 height 454
click at [831, 102] on icon at bounding box center [830, 105] width 12 height 12
click at [830, 102] on icon at bounding box center [830, 105] width 12 height 12
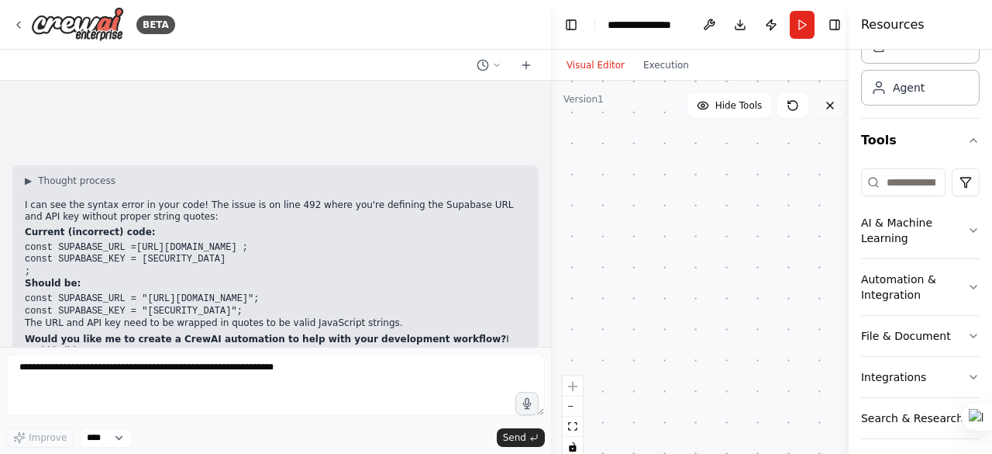
click at [830, 102] on icon at bounding box center [830, 105] width 12 height 12
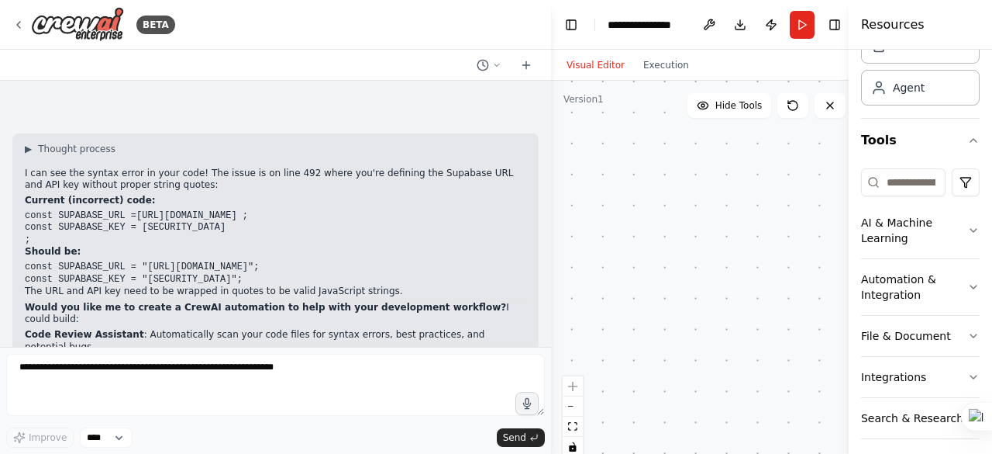
scroll to position [7181, 0]
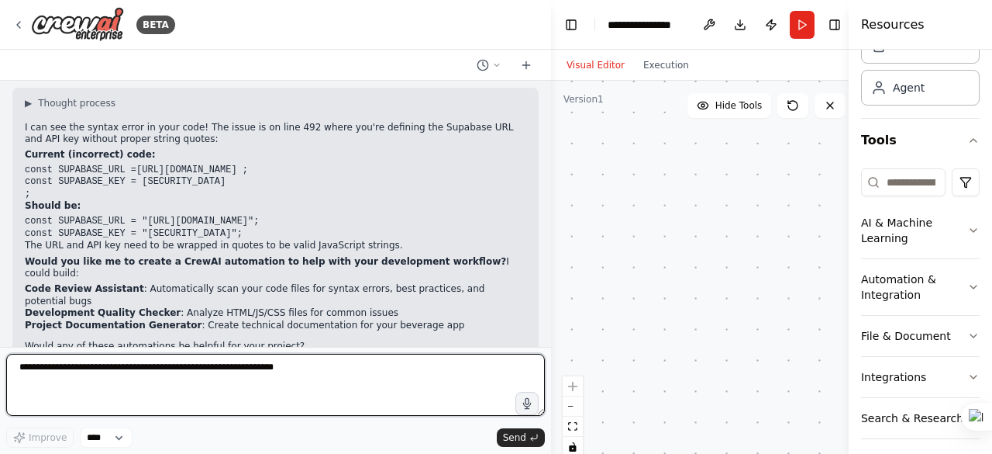
click at [50, 392] on textarea at bounding box center [275, 385] width 539 height 62
